Goal: Complete application form

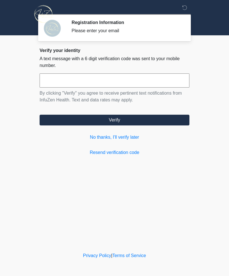
click at [124, 136] on link "No thanks, I'll verify later" at bounding box center [114, 137] width 150 height 7
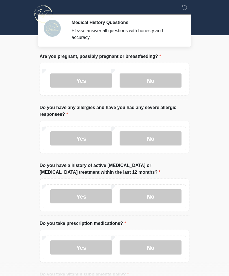
click at [151, 77] on label "No" at bounding box center [150, 80] width 62 height 14
click at [87, 136] on label "Yes" at bounding box center [81, 138] width 62 height 14
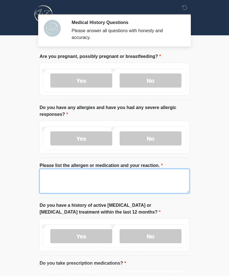
click at [101, 176] on textarea "Please list the allergen or medication and your reaction." at bounding box center [114, 181] width 150 height 24
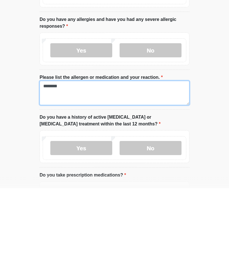
type textarea "********"
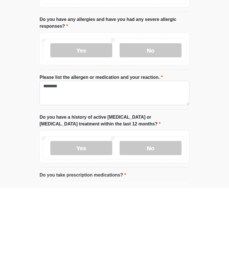
click at [154, 229] on label "No" at bounding box center [150, 236] width 62 height 14
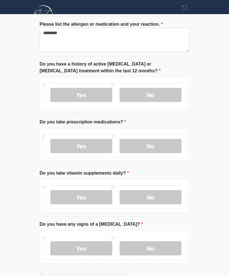
scroll to position [141, 0]
click at [154, 143] on label "No" at bounding box center [150, 146] width 62 height 14
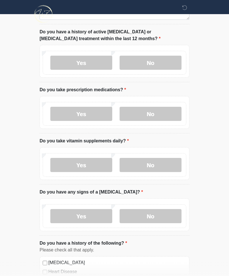
scroll to position [174, 0]
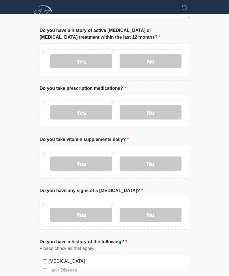
click at [162, 162] on label "No" at bounding box center [150, 164] width 62 height 14
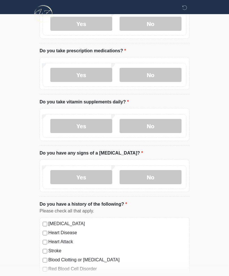
scroll to position [212, 0]
click at [167, 174] on label "No" at bounding box center [150, 177] width 62 height 14
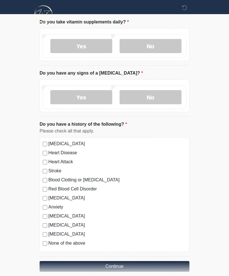
scroll to position [299, 0]
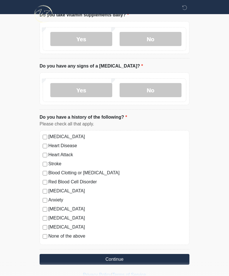
click at [127, 260] on button "Continue" at bounding box center [114, 259] width 150 height 11
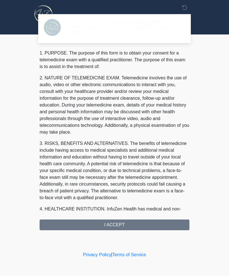
scroll to position [0, 0]
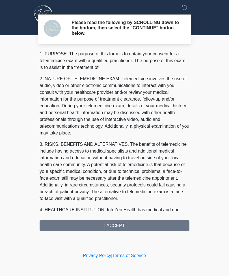
click at [140, 221] on div "1. PURPOSE. The purpose of this form is to obtain your consent for a telemedici…" at bounding box center [114, 140] width 150 height 180
click at [114, 223] on div "1. PURPOSE. The purpose of this form is to obtain your consent for a telemedici…" at bounding box center [114, 140] width 150 height 180
click at [133, 227] on div "1. PURPOSE. The purpose of this form is to obtain your consent for a telemedici…" at bounding box center [114, 140] width 150 height 180
click at [127, 226] on div "1. PURPOSE. The purpose of this form is to obtain your consent for a telemedici…" at bounding box center [114, 140] width 150 height 180
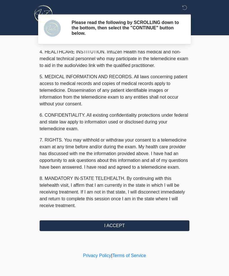
scroll to position [164, 0]
click at [116, 224] on button "I ACCEPT" at bounding box center [114, 225] width 150 height 11
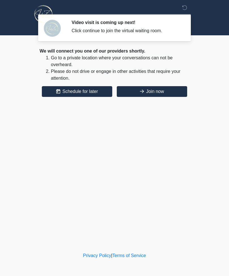
click at [164, 87] on button "Join now" at bounding box center [152, 91] width 70 height 11
